Goal: Check status

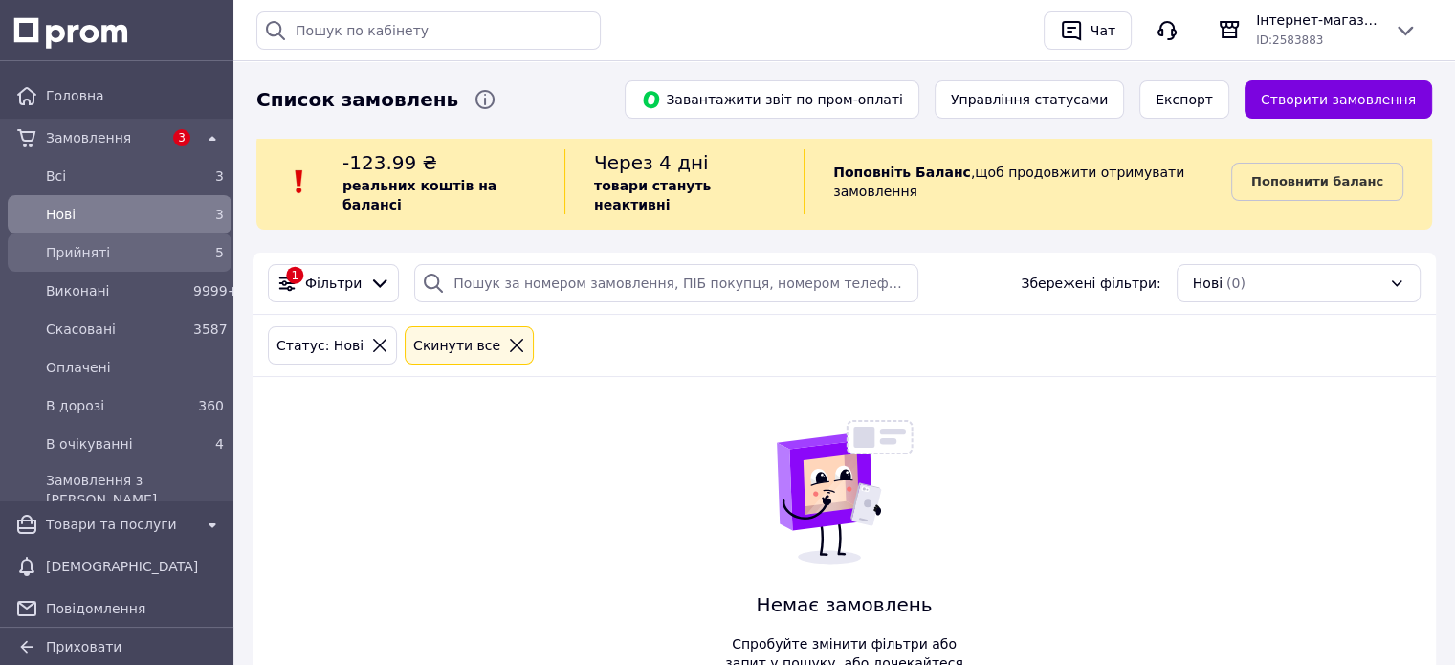
click at [166, 263] on div "Прийняті" at bounding box center [115, 252] width 147 height 27
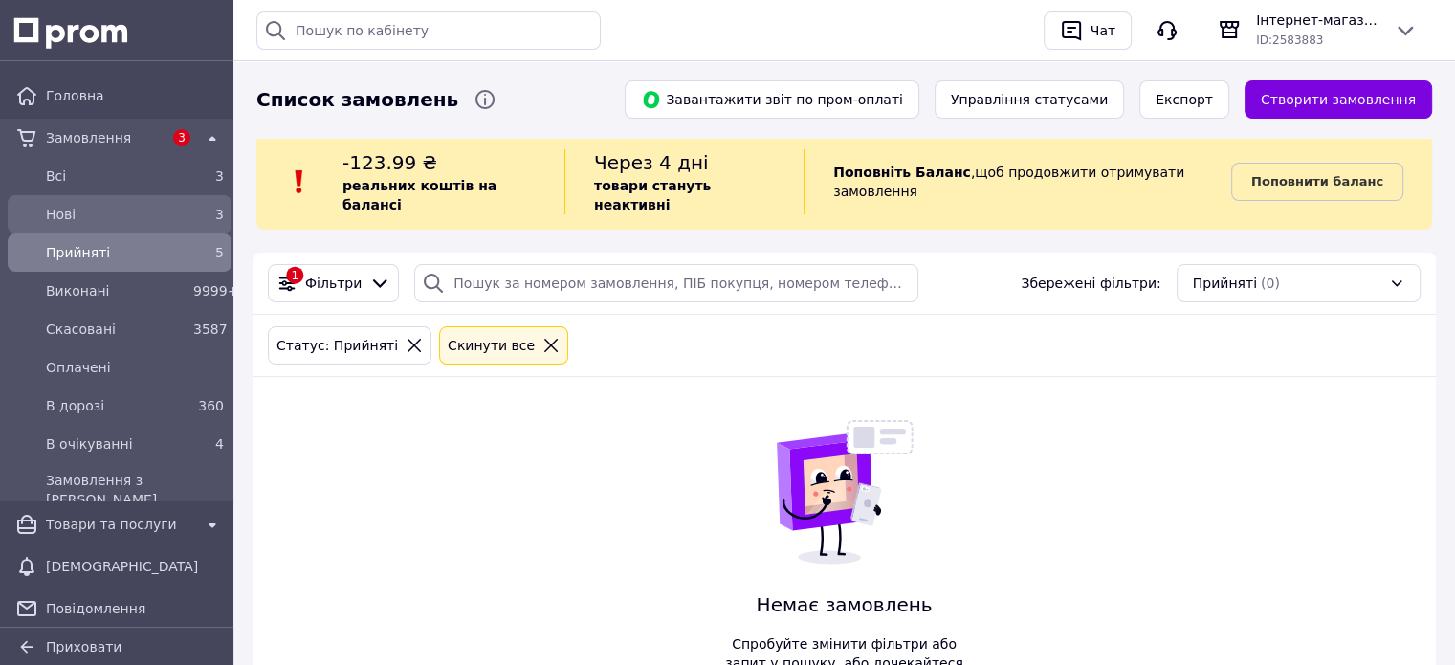
click at [134, 223] on span "Нові" at bounding box center [116, 214] width 140 height 19
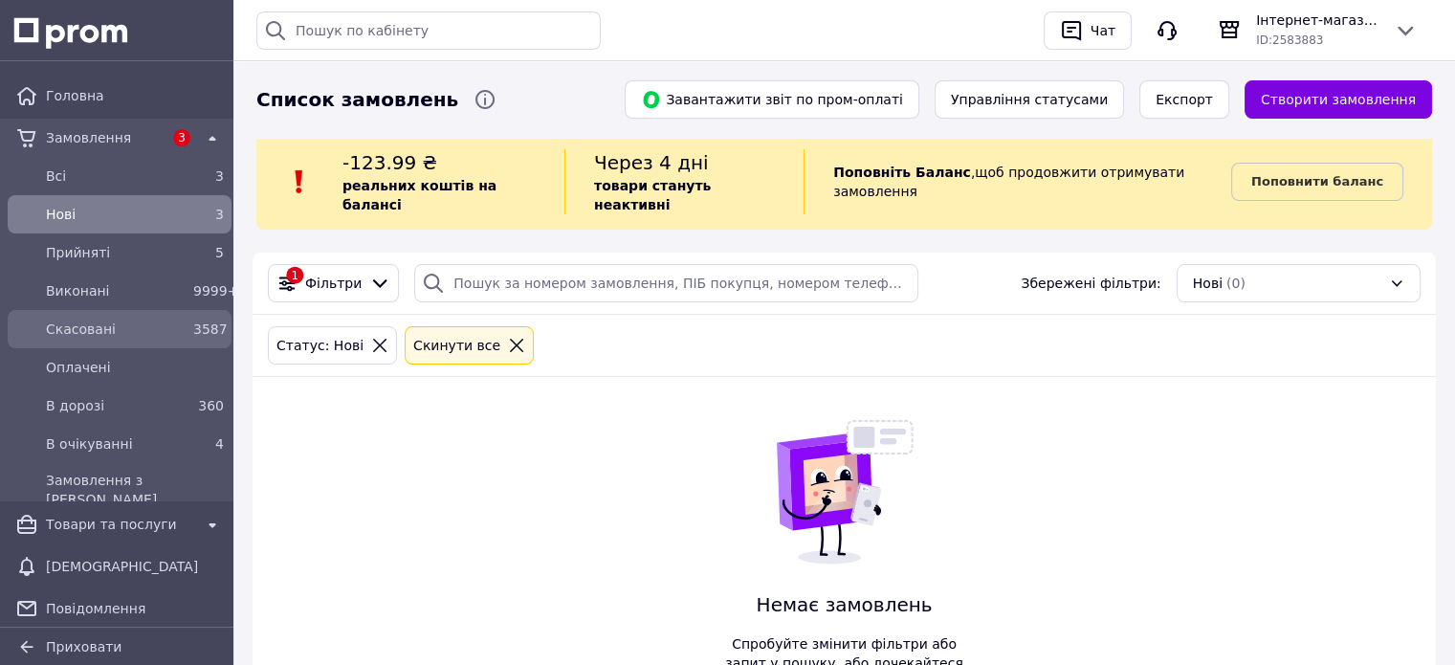
click at [152, 327] on span "Скасовані" at bounding box center [116, 329] width 140 height 19
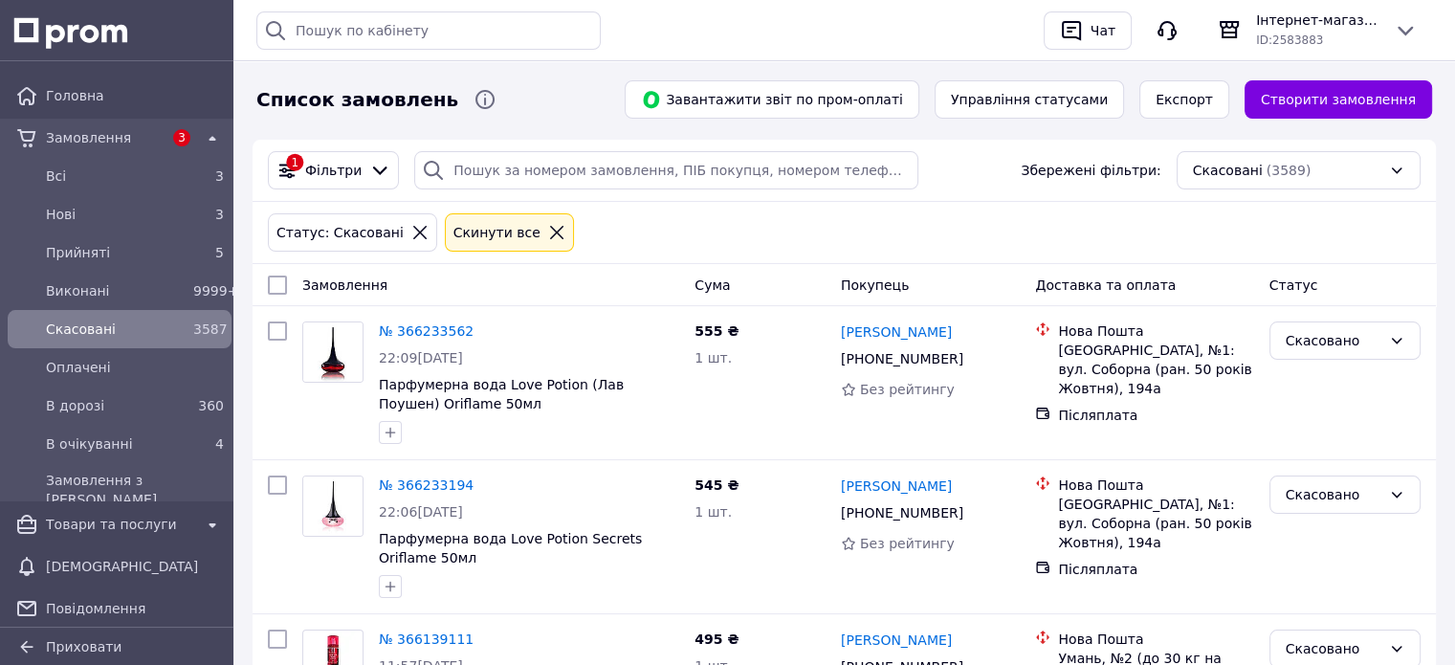
scroll to position [191, 0]
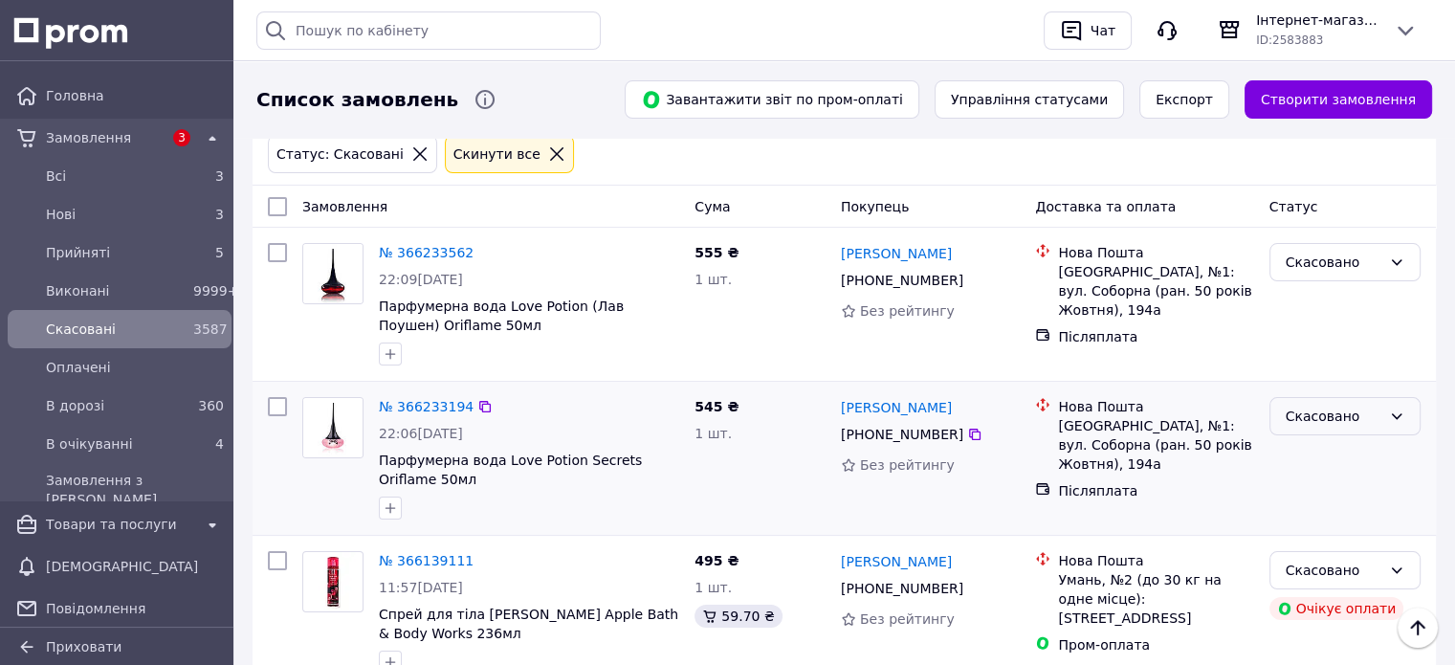
click at [1321, 406] on div "Скасовано" at bounding box center [1334, 416] width 96 height 21
click at [1324, 442] on li "Прийнято" at bounding box center [1344, 438] width 149 height 34
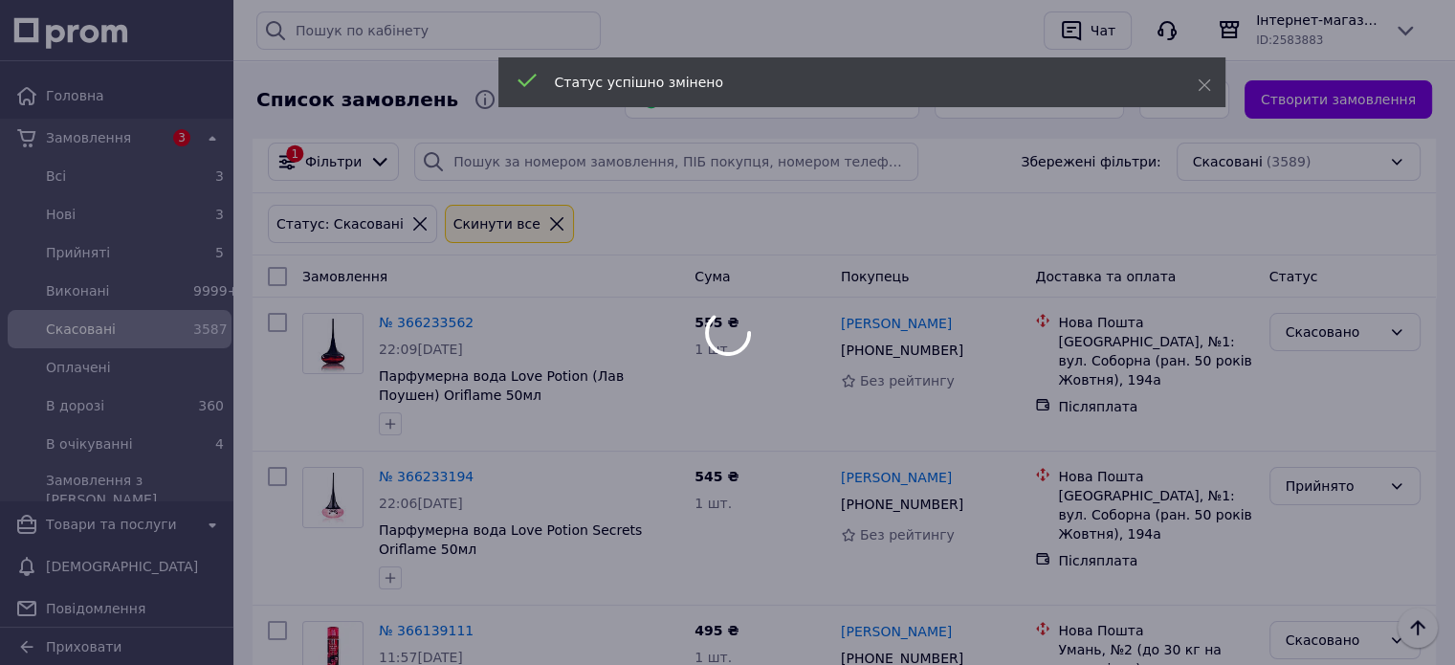
scroll to position [96, 0]
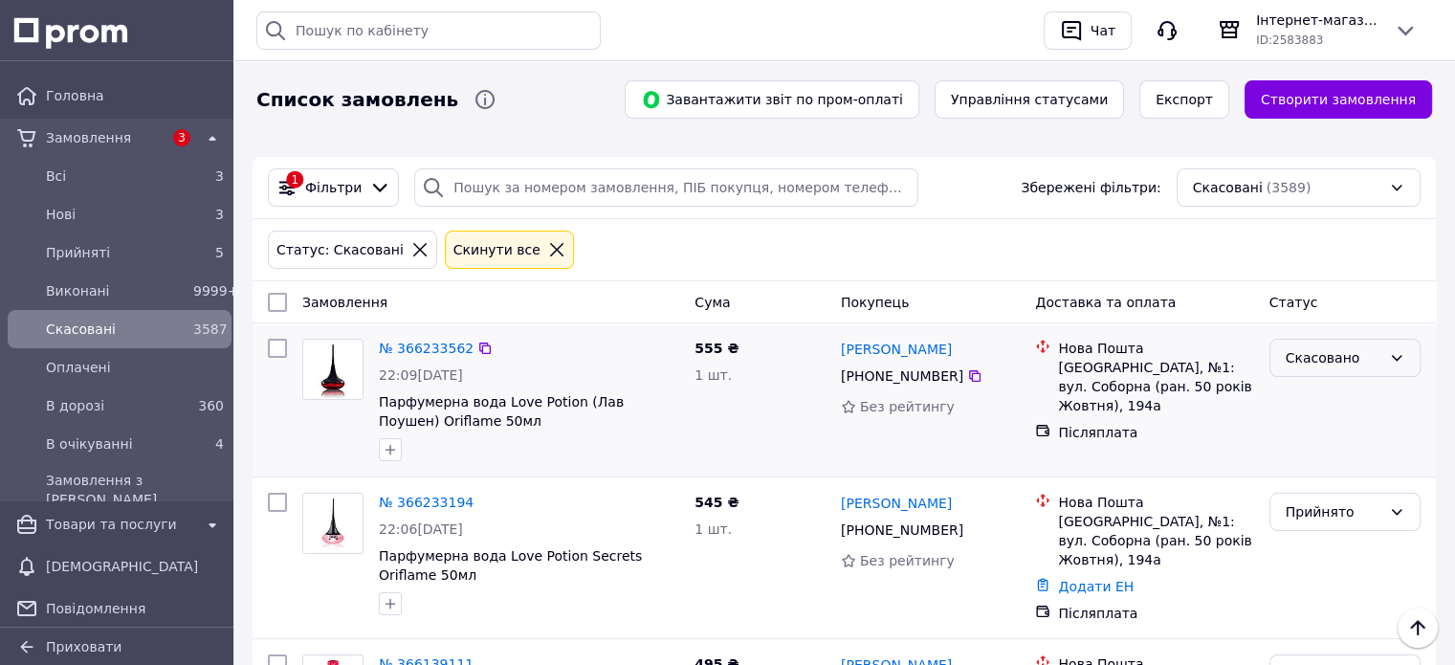
click at [1349, 347] on div "Скасовано" at bounding box center [1334, 357] width 96 height 21
click at [1338, 375] on li "Прийнято" at bounding box center [1344, 380] width 149 height 34
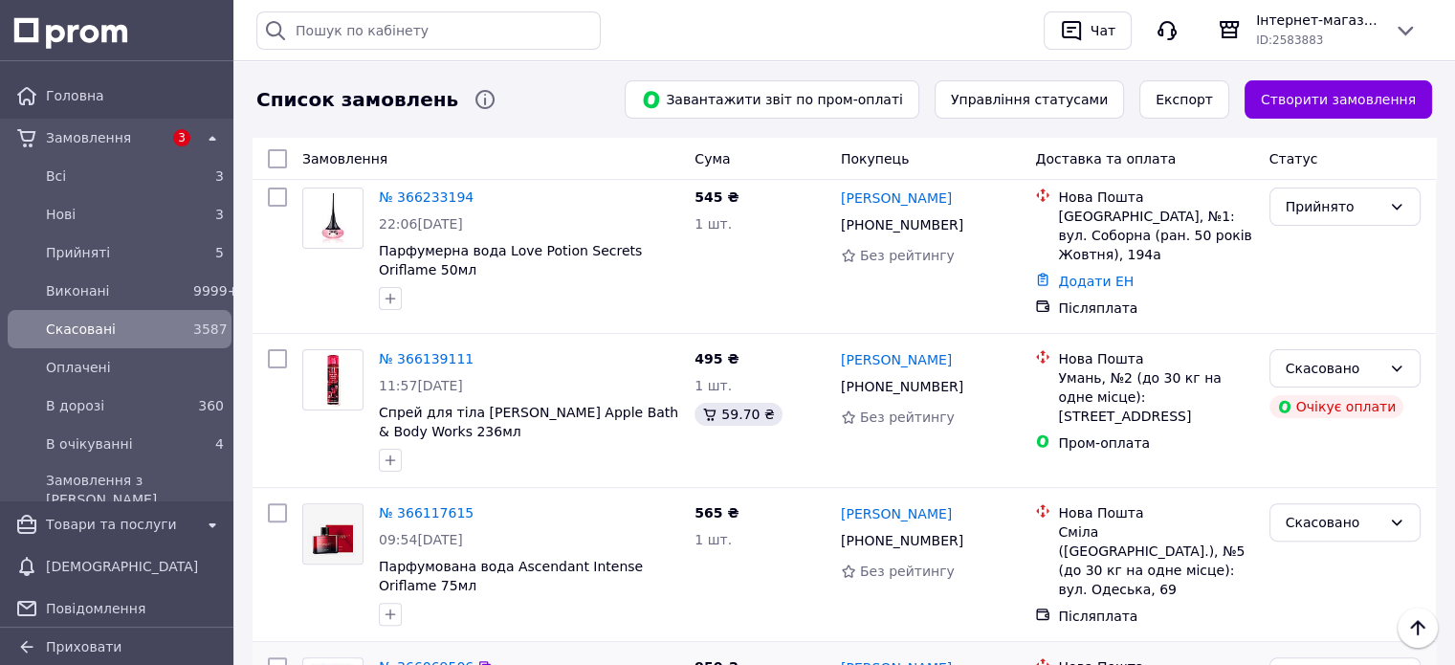
scroll to position [478, 0]
